Goal: Task Accomplishment & Management: Use online tool/utility

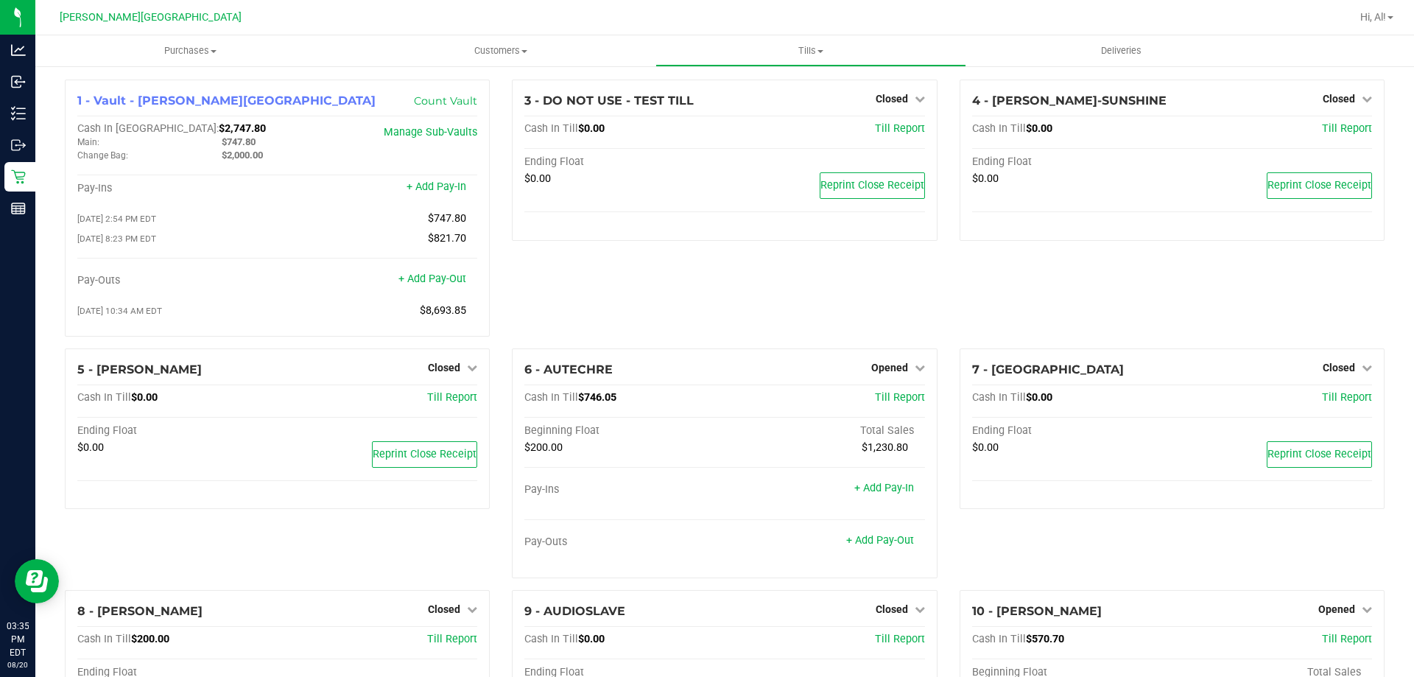
scroll to position [829, 0]
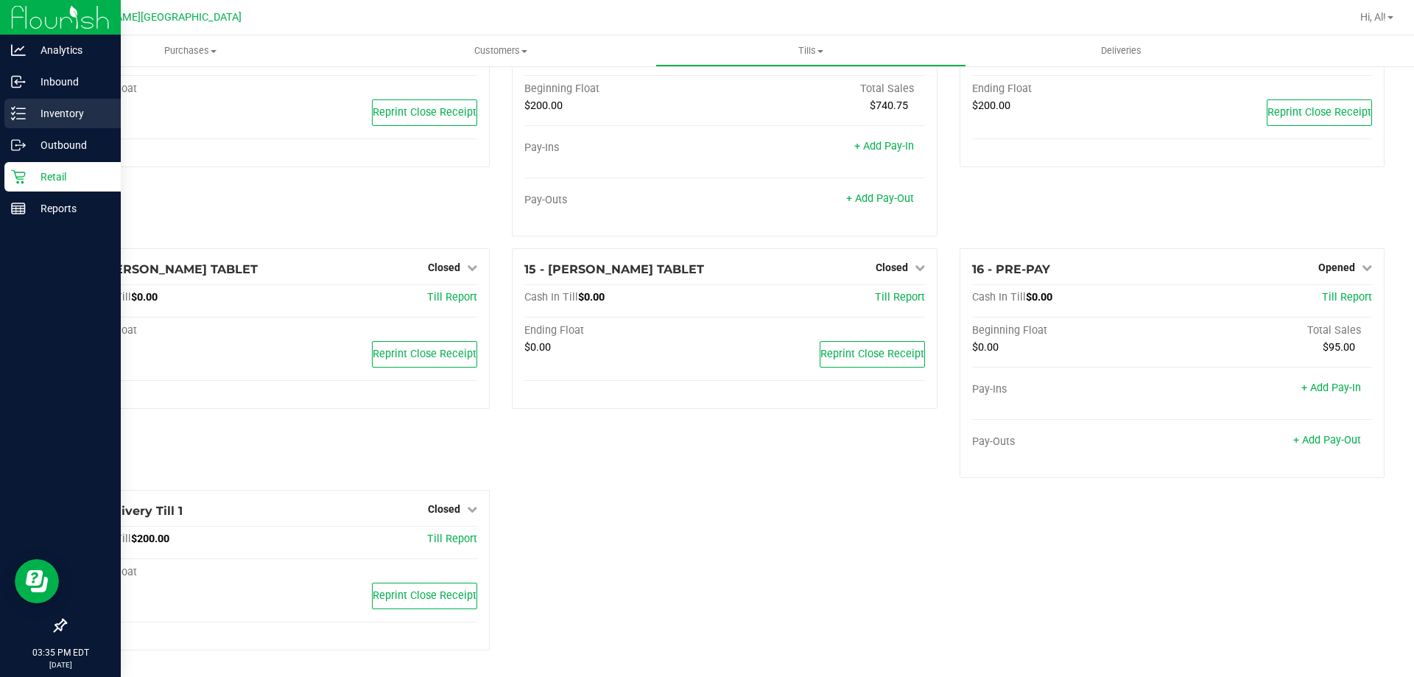
click at [45, 106] on p "Inventory" at bounding box center [70, 114] width 88 height 18
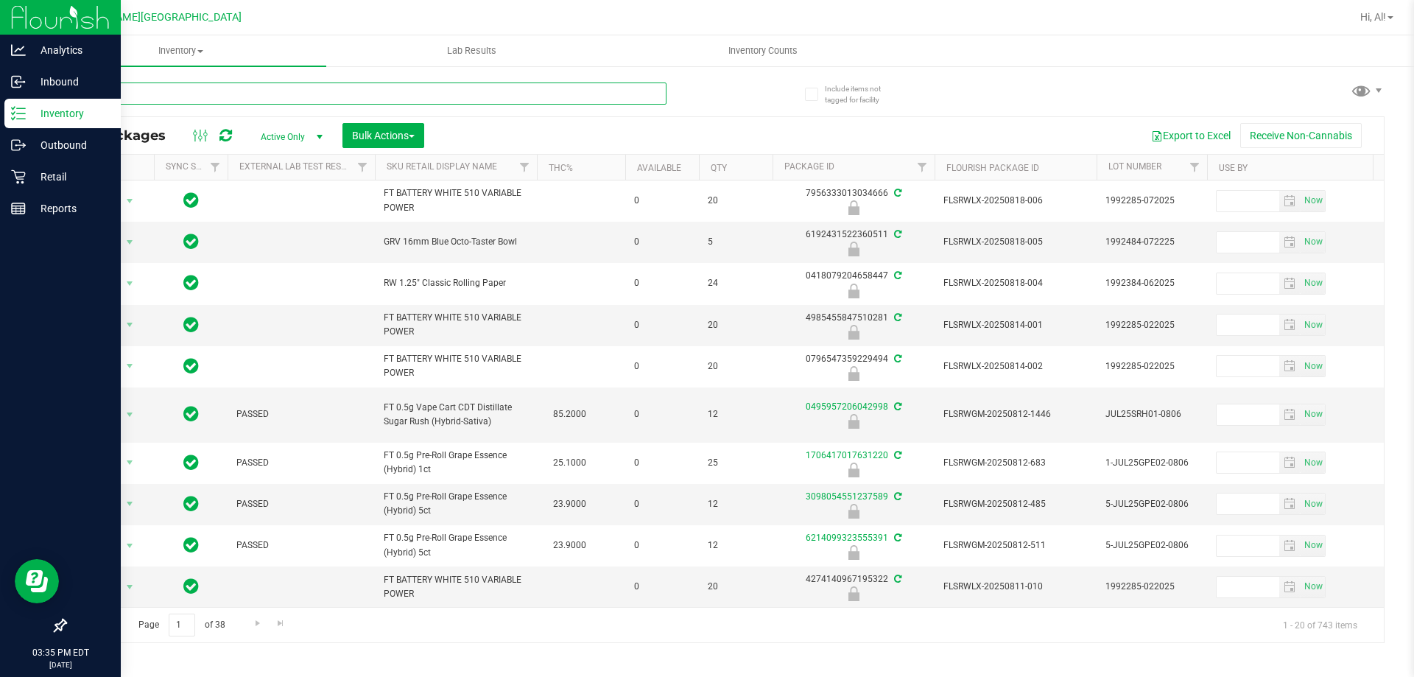
click at [167, 95] on input "text" at bounding box center [366, 93] width 602 height 22
type input "0552701400672724"
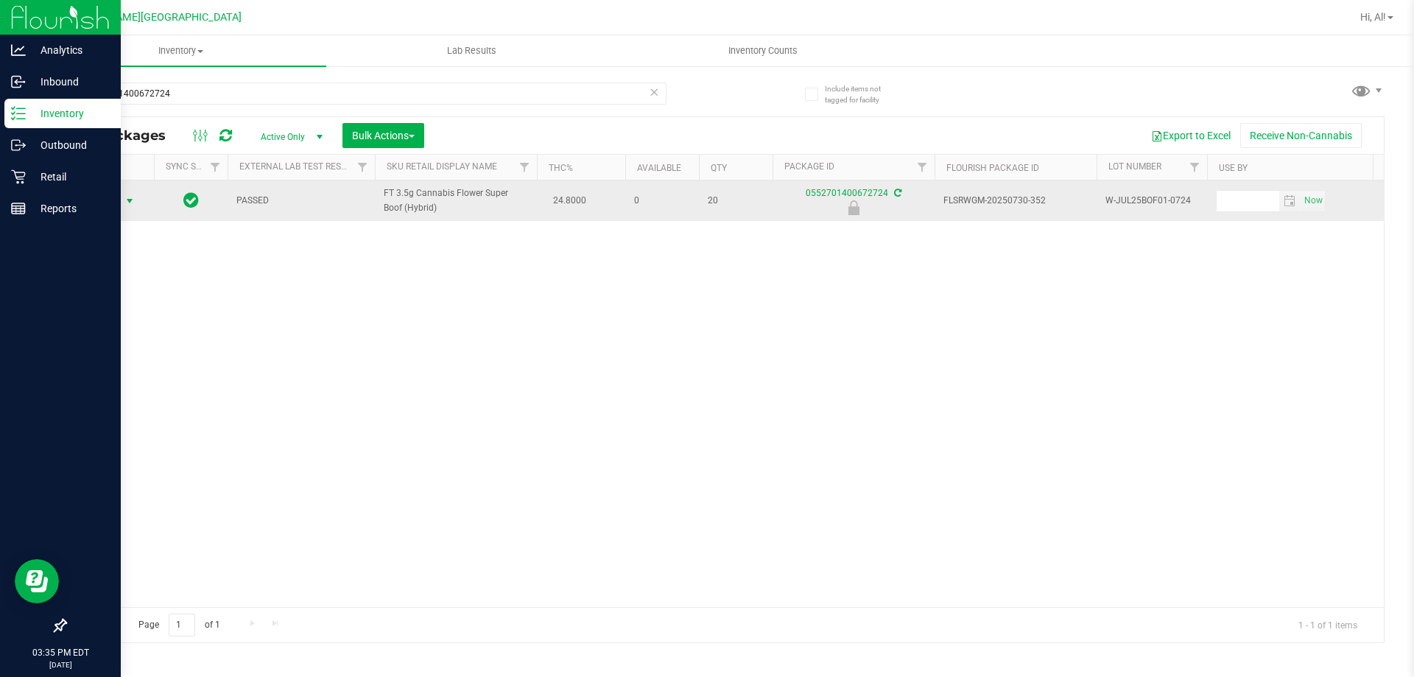
click at [128, 205] on span "select" at bounding box center [130, 201] width 12 height 12
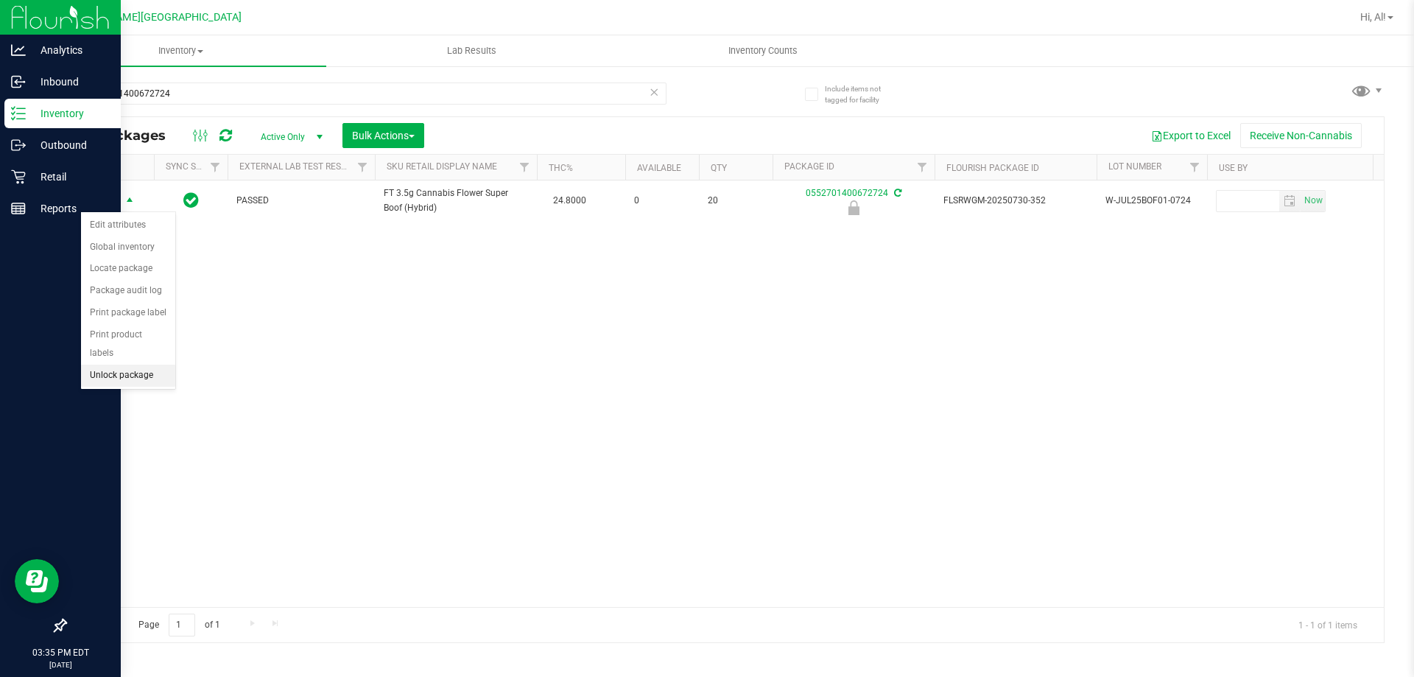
click at [121, 365] on li "Unlock package" at bounding box center [128, 376] width 94 height 22
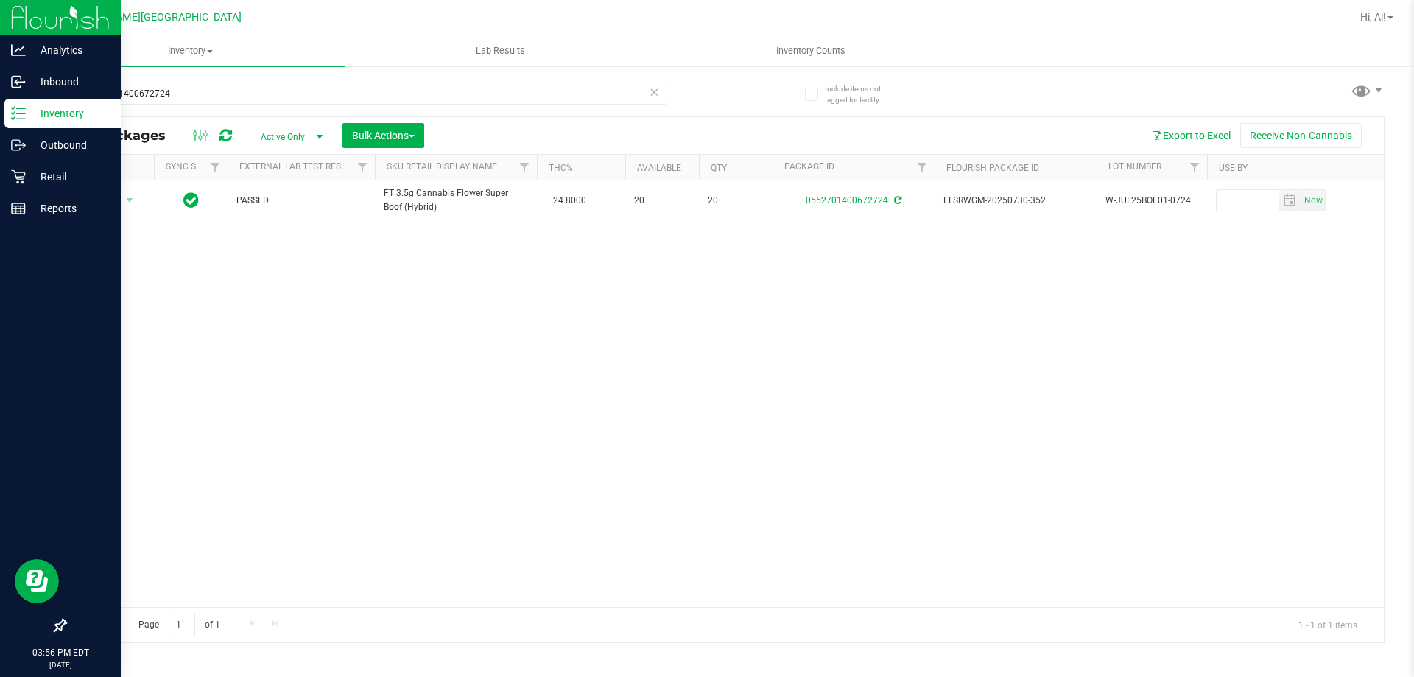
click at [28, 111] on p "Inventory" at bounding box center [70, 114] width 88 height 18
click at [21, 108] on icon at bounding box center [18, 113] width 15 height 15
click at [69, 75] on p "Inbound" at bounding box center [70, 82] width 88 height 18
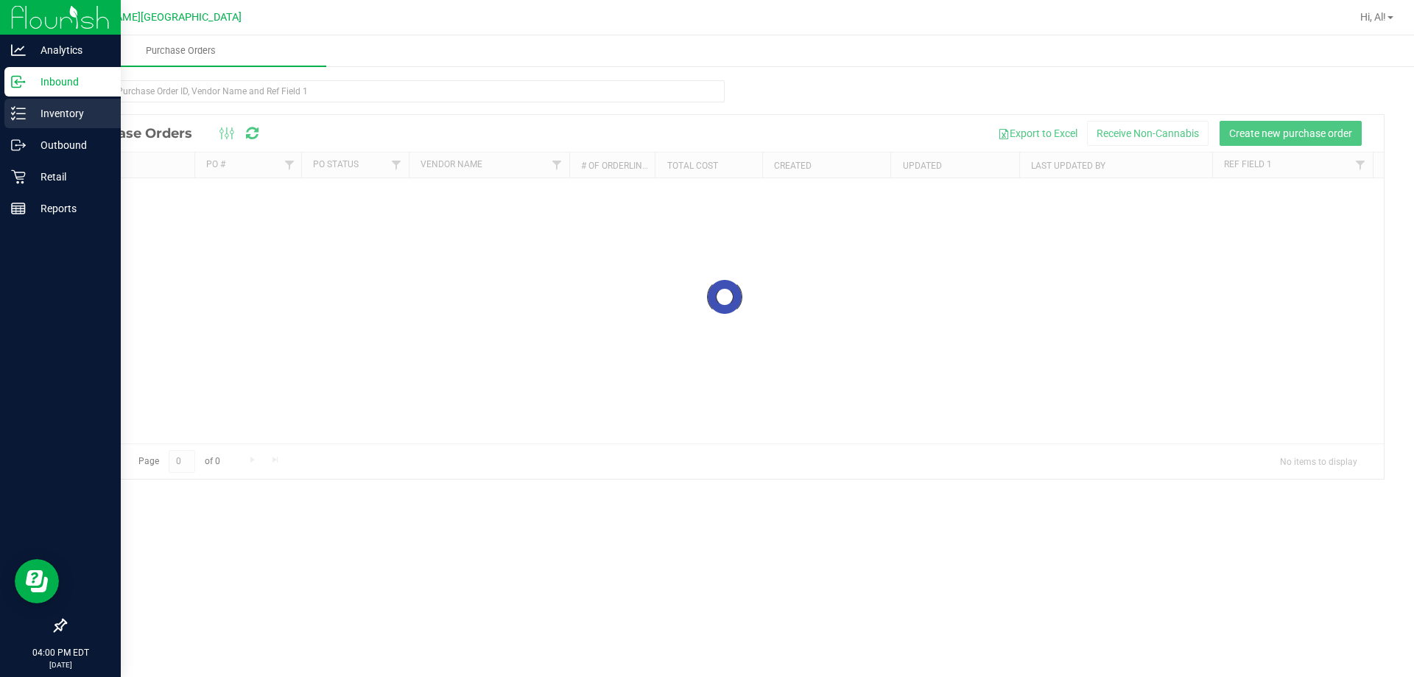
click at [63, 107] on p "Inventory" at bounding box center [70, 114] width 88 height 18
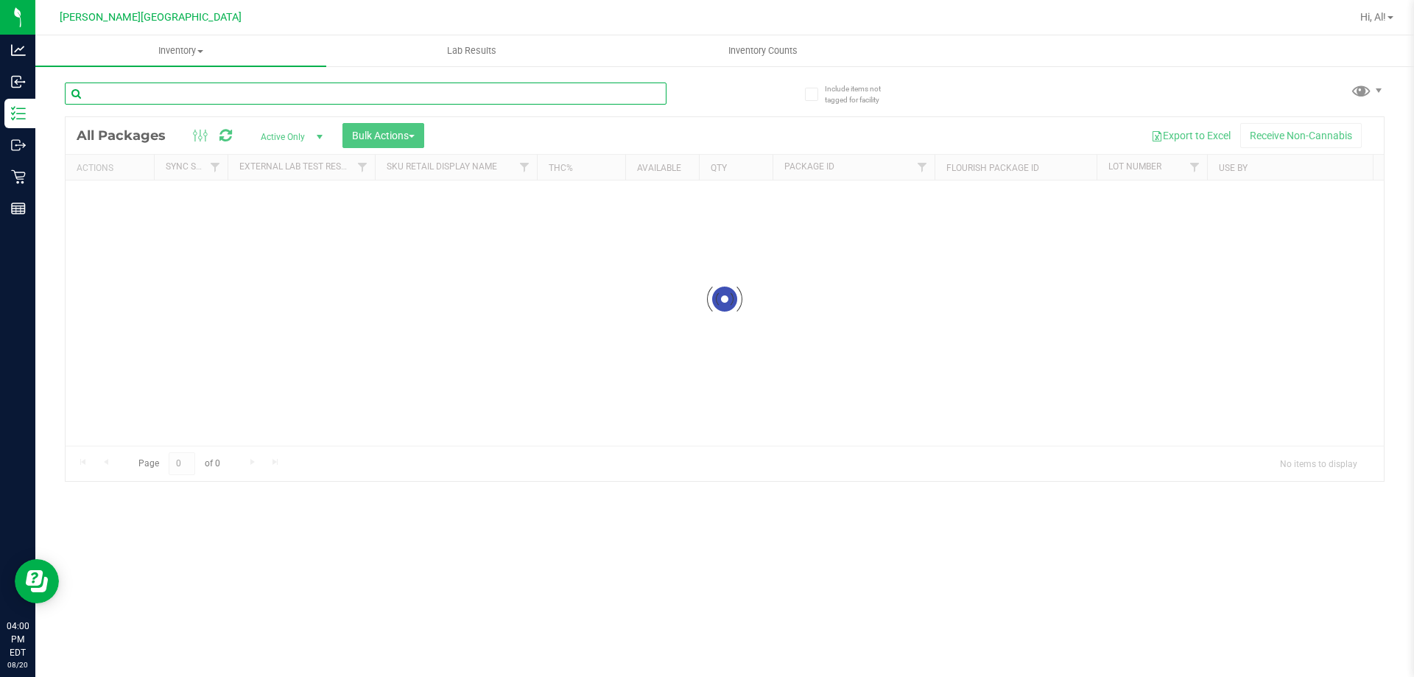
click at [155, 90] on input "text" at bounding box center [366, 93] width 602 height 22
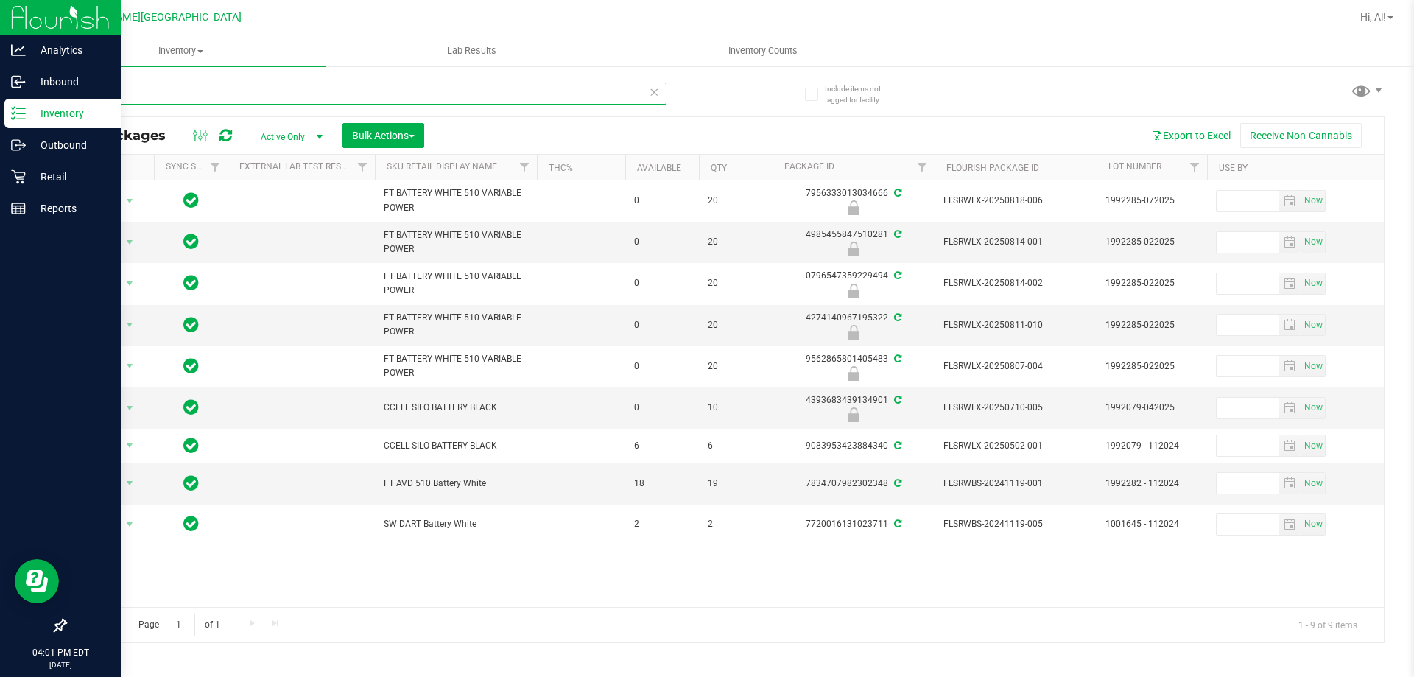
type input "batt"
click at [24, 101] on div "Inventory" at bounding box center [62, 113] width 116 height 29
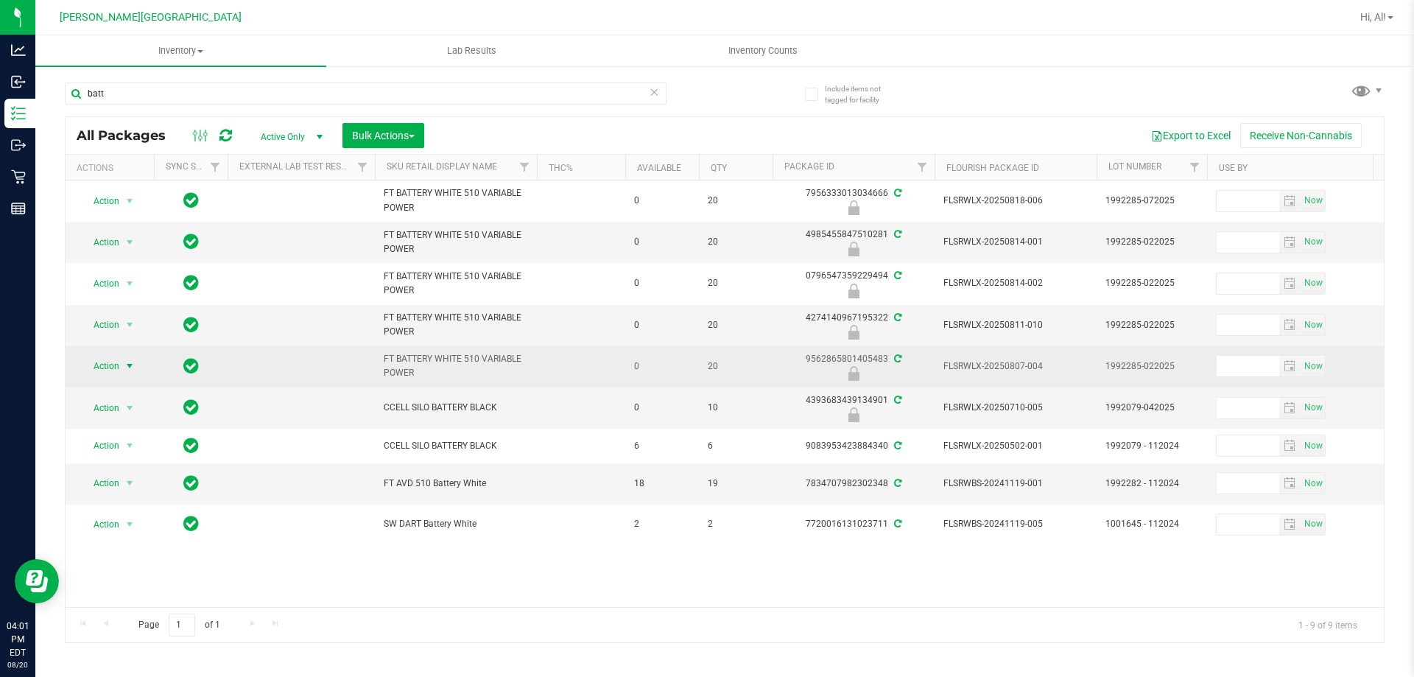
click at [118, 365] on span "Action" at bounding box center [100, 366] width 40 height 21
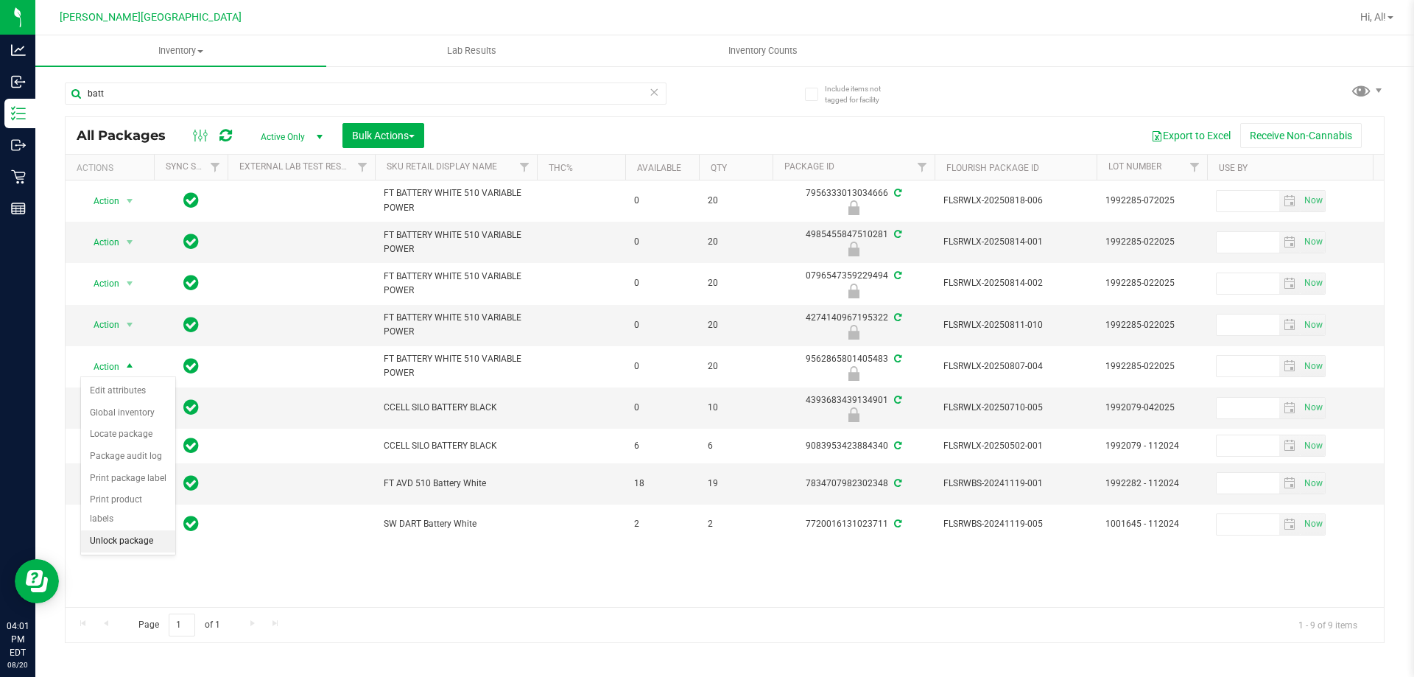
click at [141, 530] on li "Unlock package" at bounding box center [128, 541] width 94 height 22
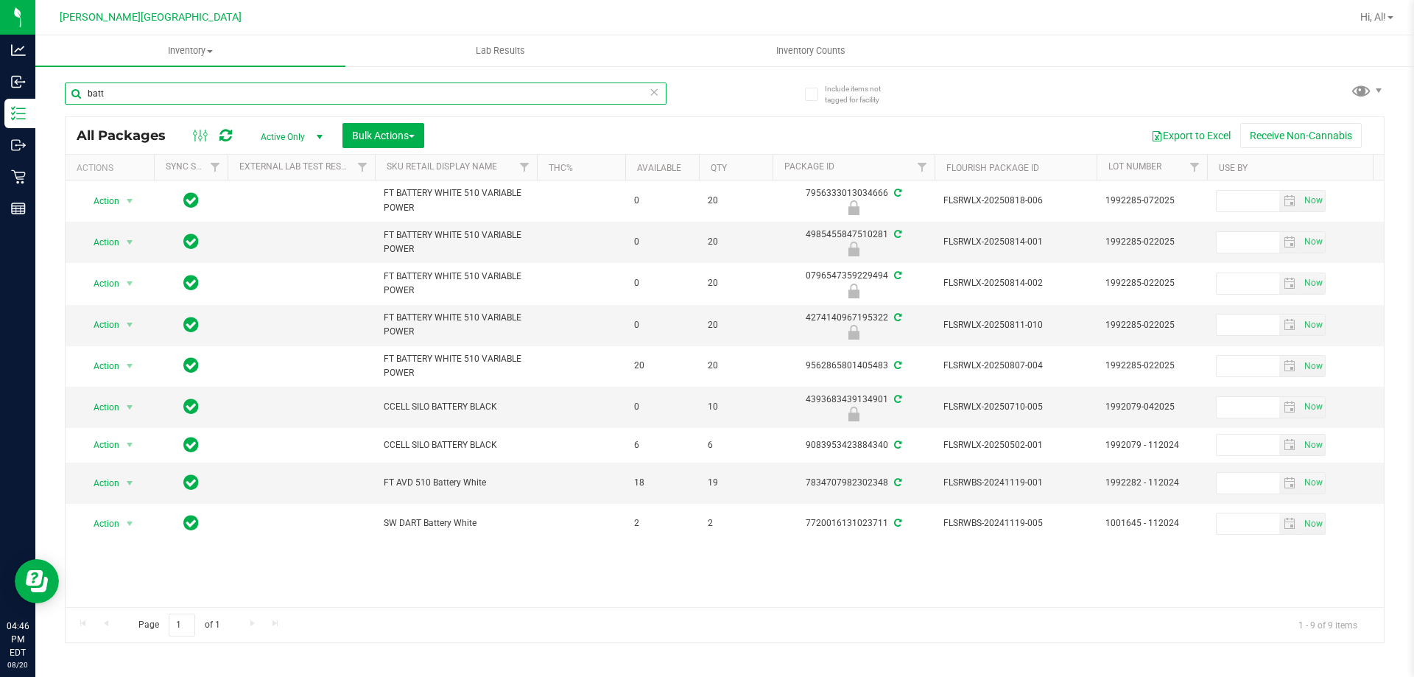
click at [184, 93] on input "batt" at bounding box center [366, 93] width 602 height 22
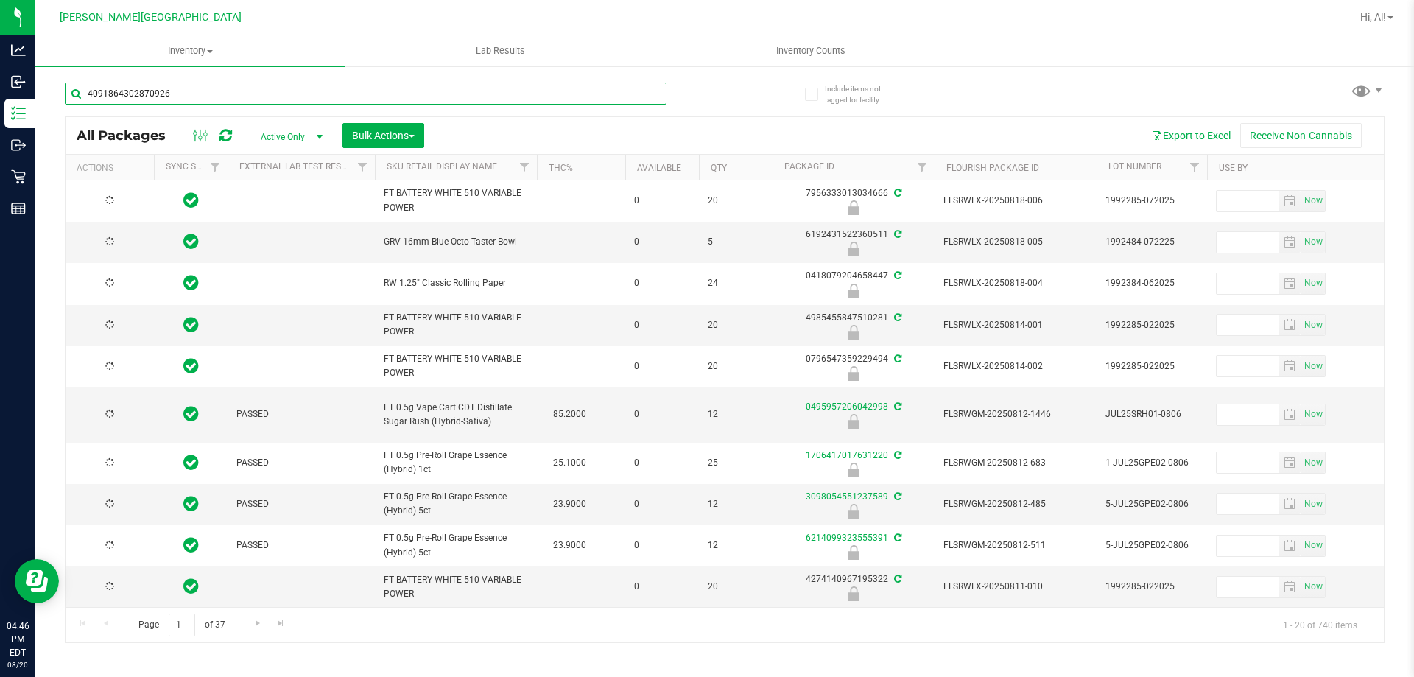
type input "4091864302870926"
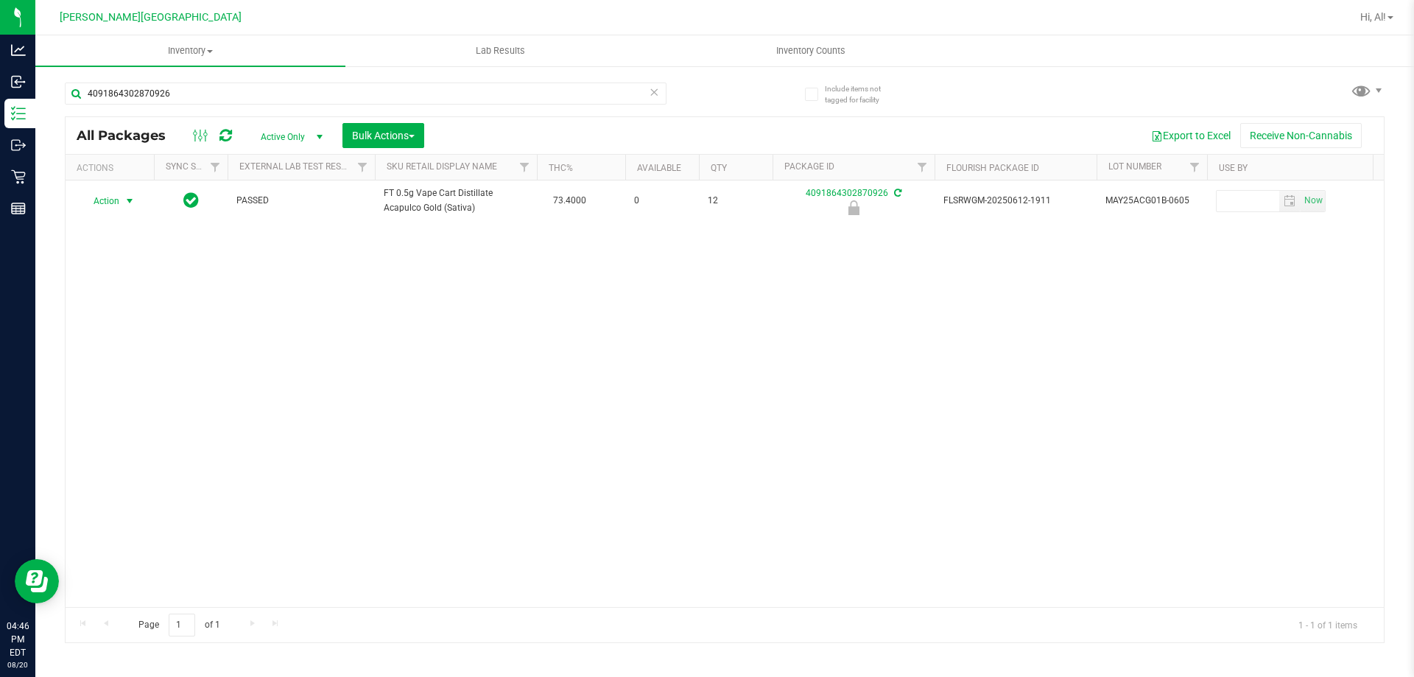
click at [116, 202] on span "Action" at bounding box center [100, 201] width 40 height 21
click at [140, 365] on li "Unlock package" at bounding box center [128, 376] width 94 height 22
